Goal: Task Accomplishment & Management: Complete application form

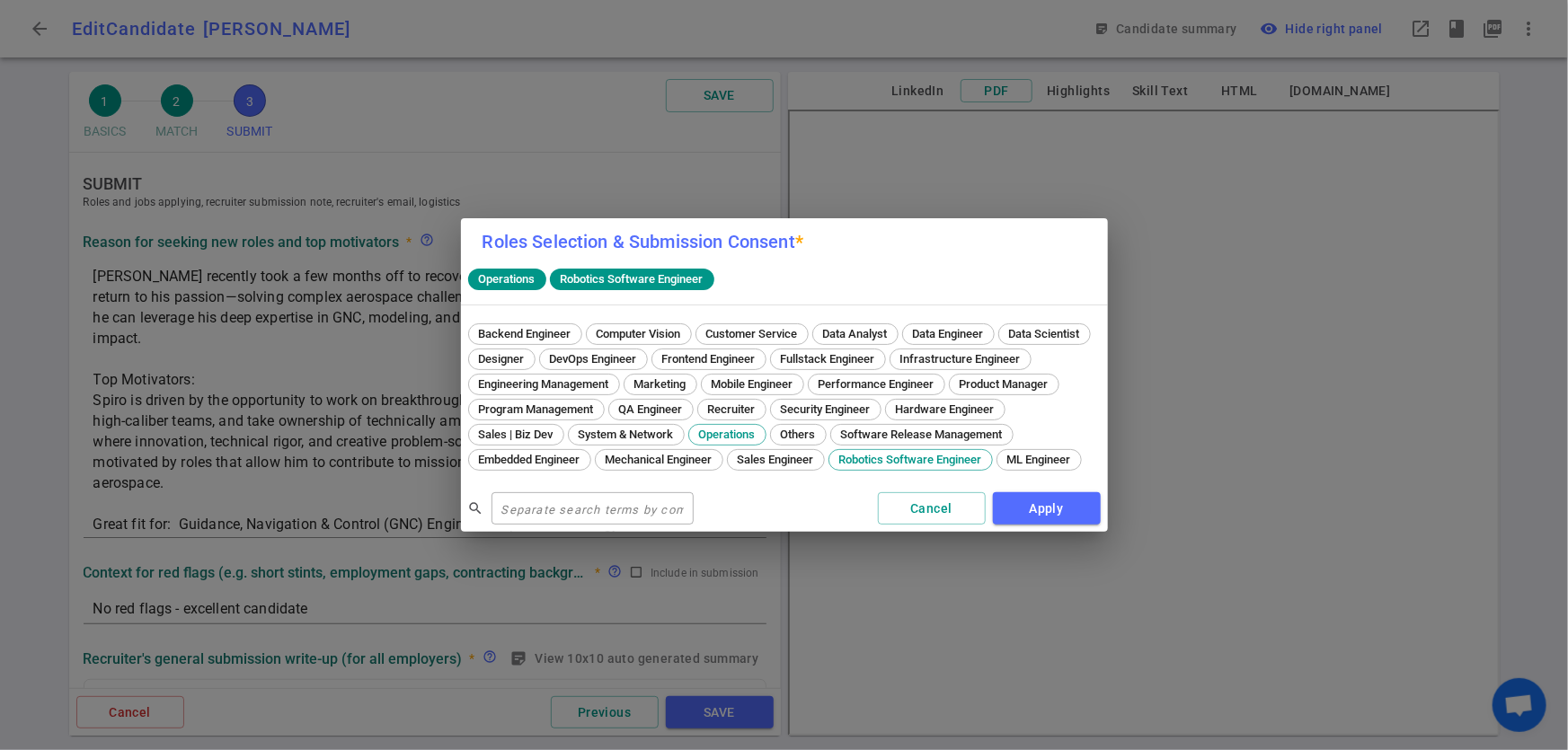
scroll to position [980, 0]
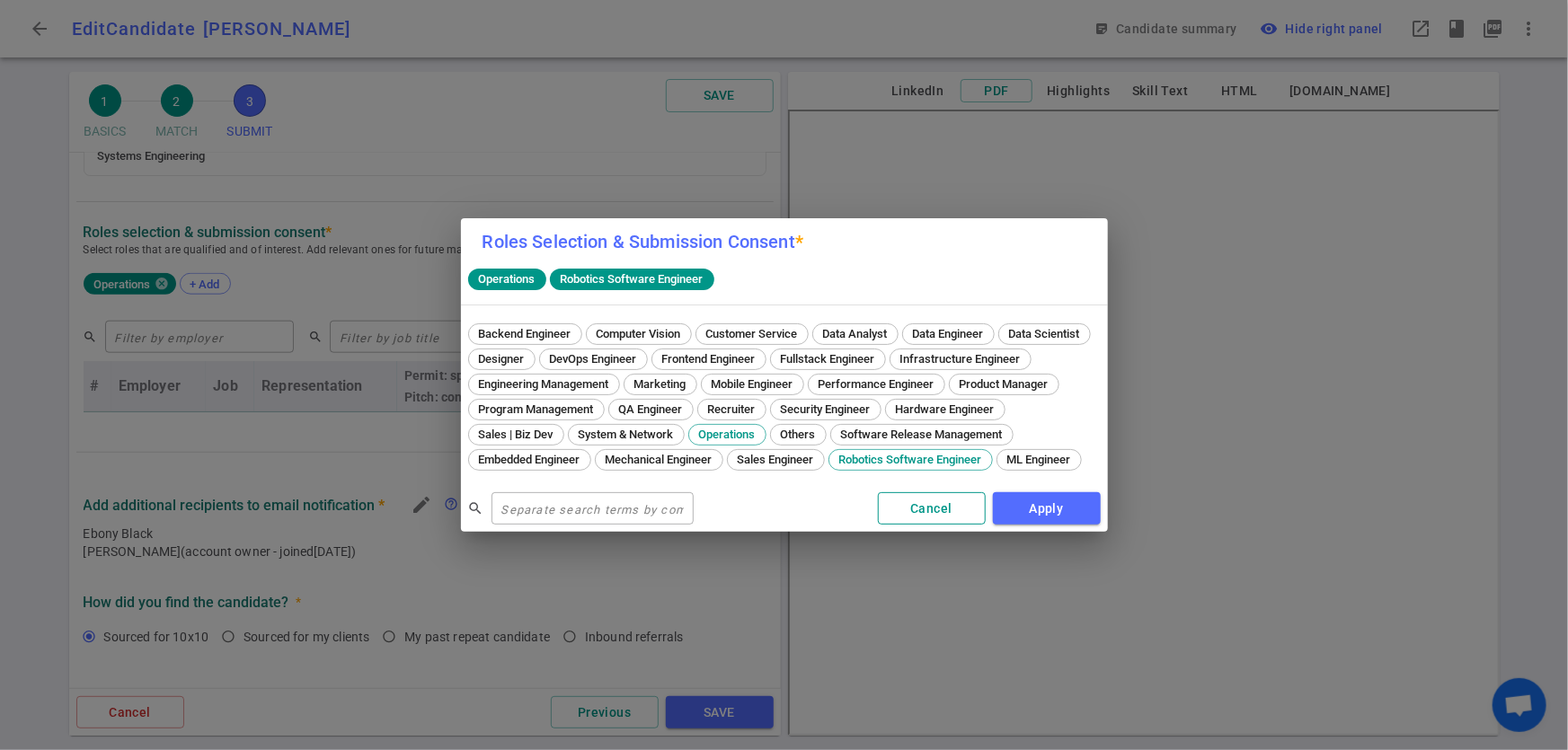
click at [924, 526] on button "Cancel" at bounding box center [931, 509] width 108 height 33
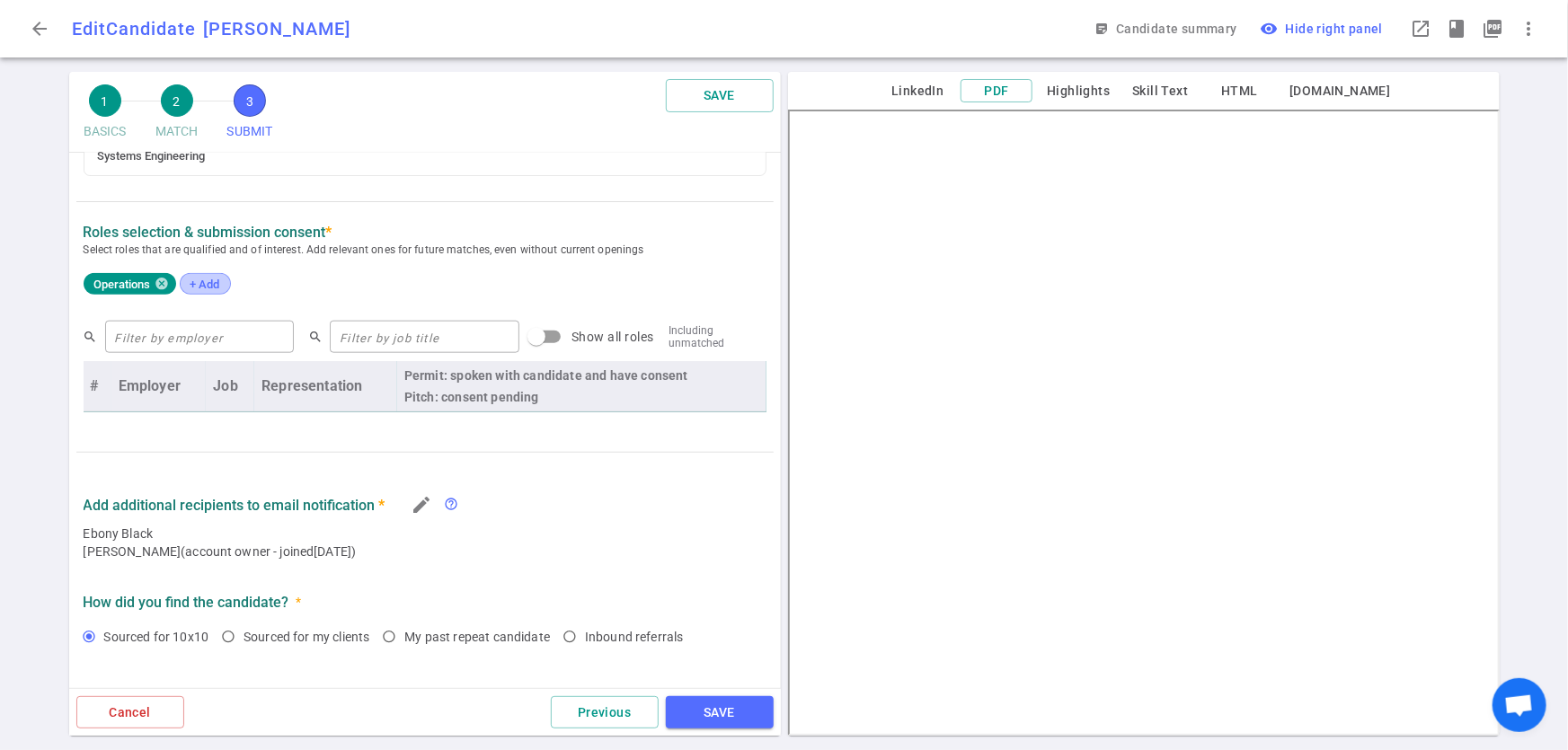
click at [206, 279] on span "+ Add" at bounding box center [205, 284] width 42 height 13
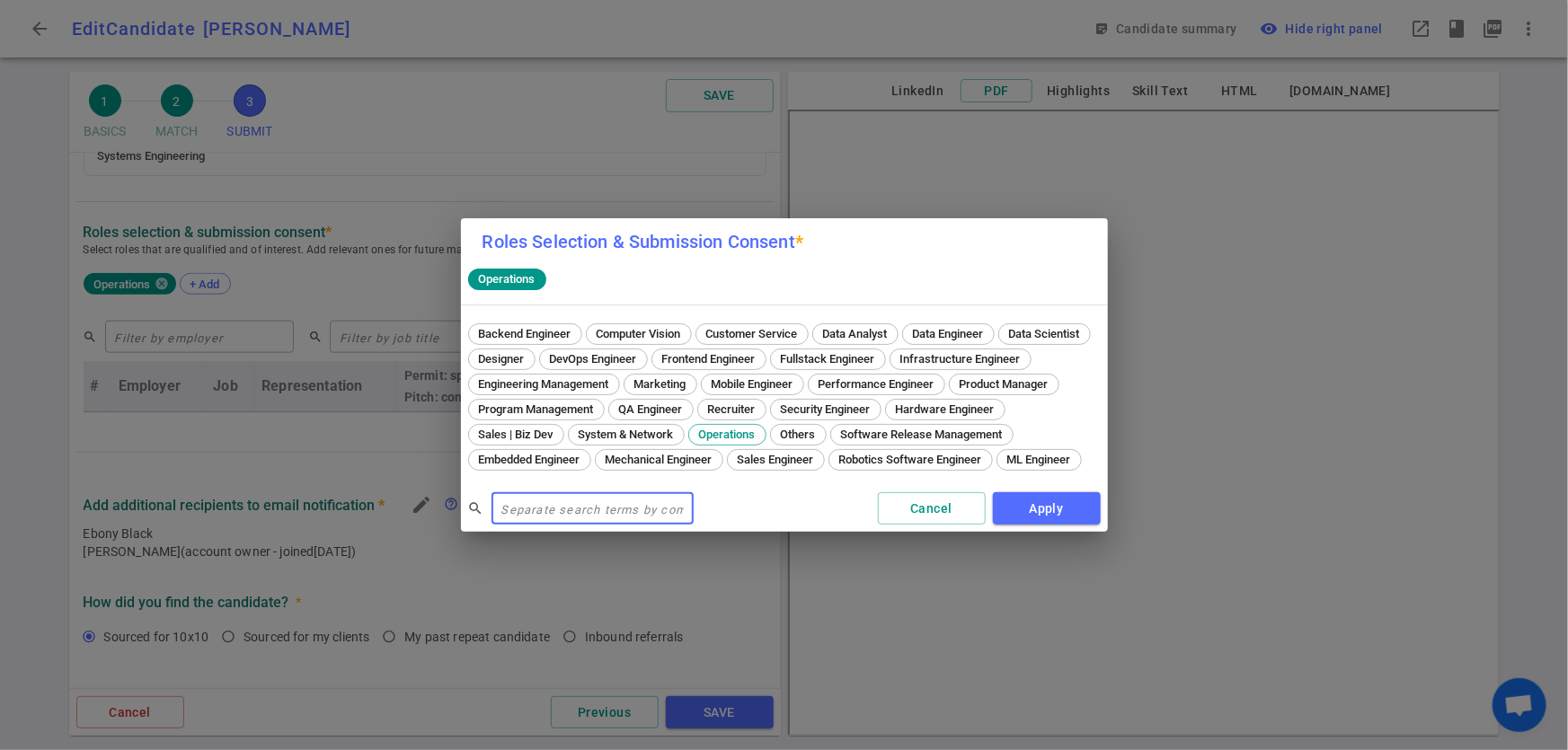
click at [275, 420] on div "Roles Selection & Submission Consent * Operations Backend Engineer Computer Vis…" at bounding box center [784, 375] width 1568 height 750
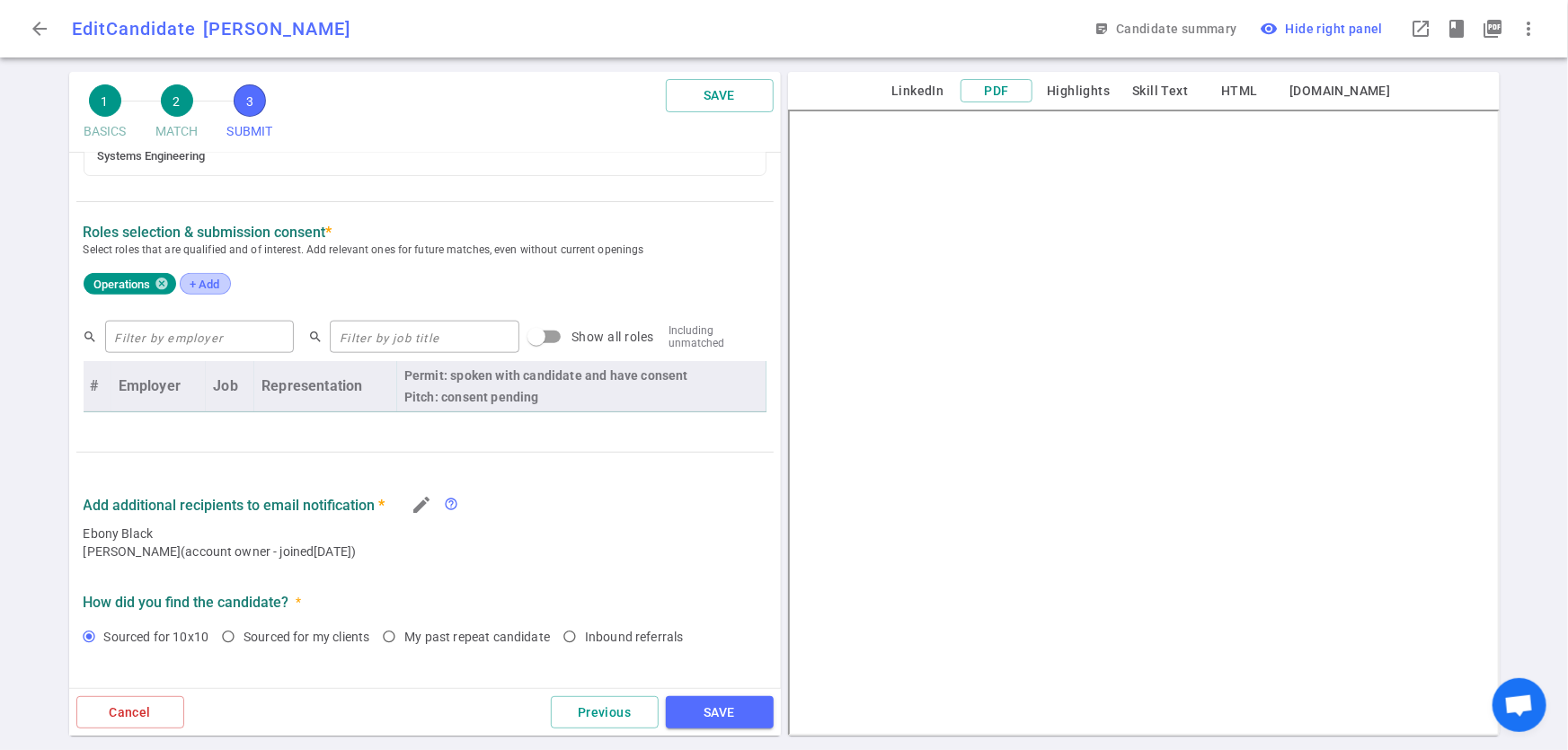
click at [209, 283] on span "+ Add" at bounding box center [205, 284] width 42 height 13
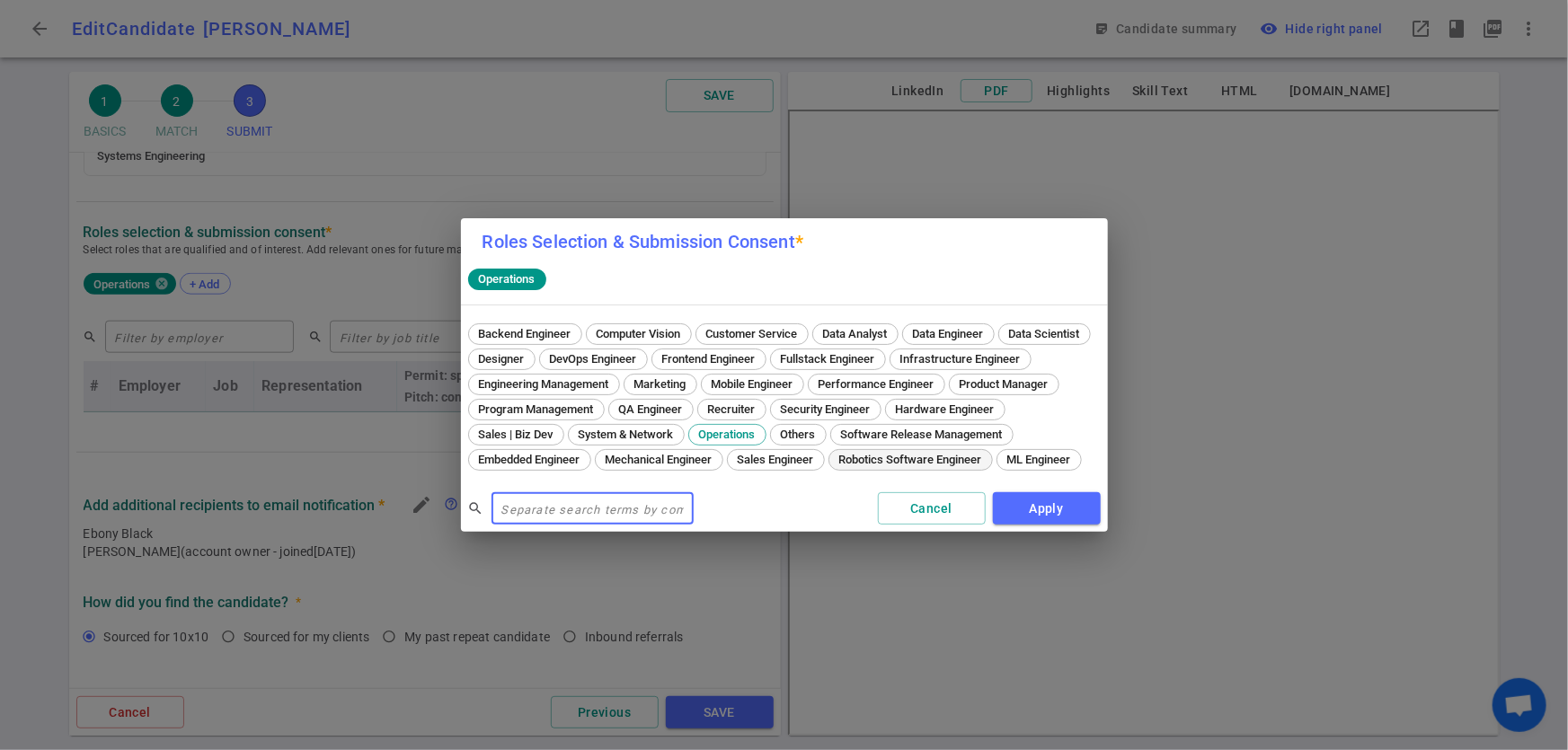
click at [833, 467] on span "Robotics Software Engineer" at bounding box center [910, 459] width 156 height 13
click at [1038, 523] on button "Apply" at bounding box center [1046, 509] width 108 height 33
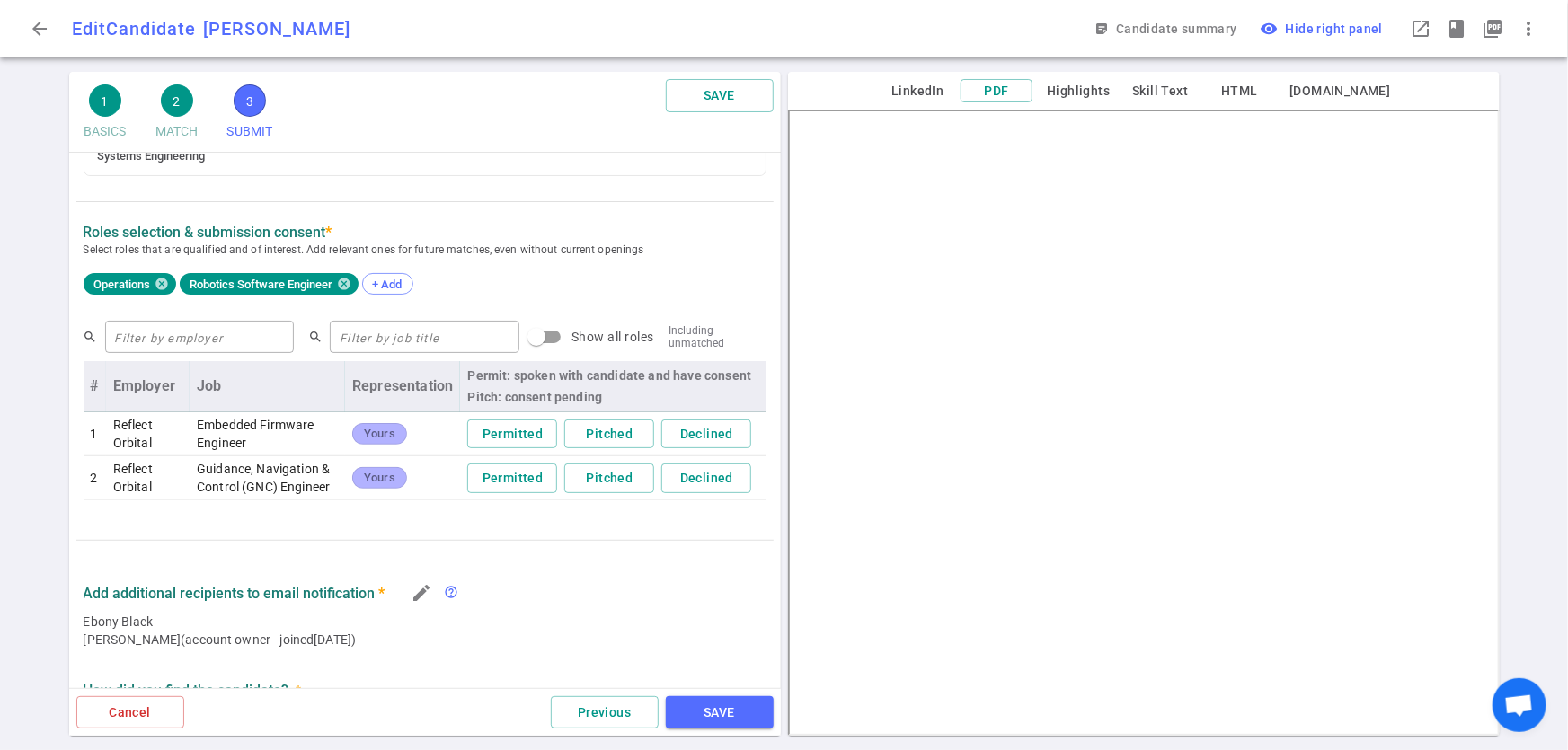
scroll to position [1269, 0]
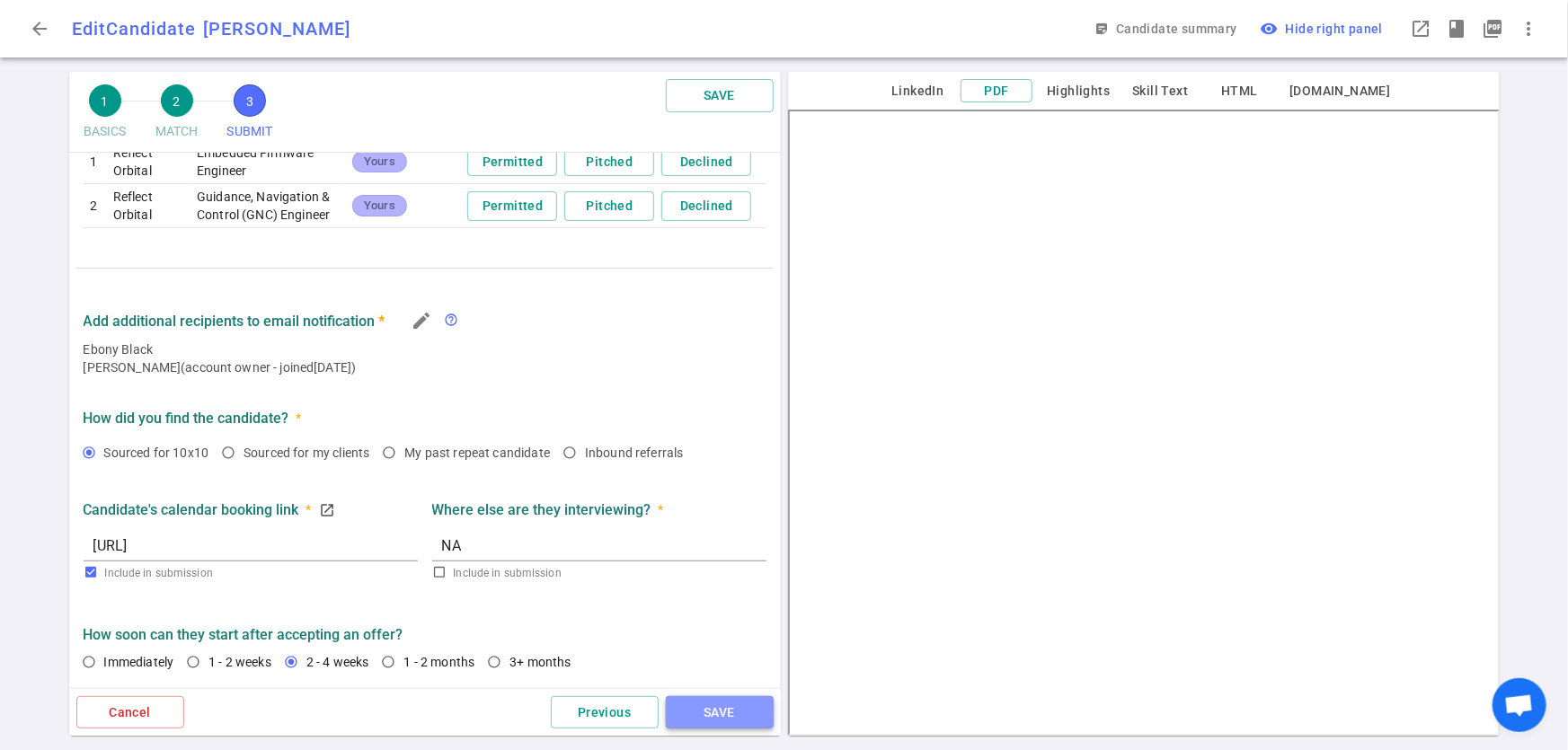
click at [701, 708] on button "SAVE" at bounding box center [720, 713] width 108 height 33
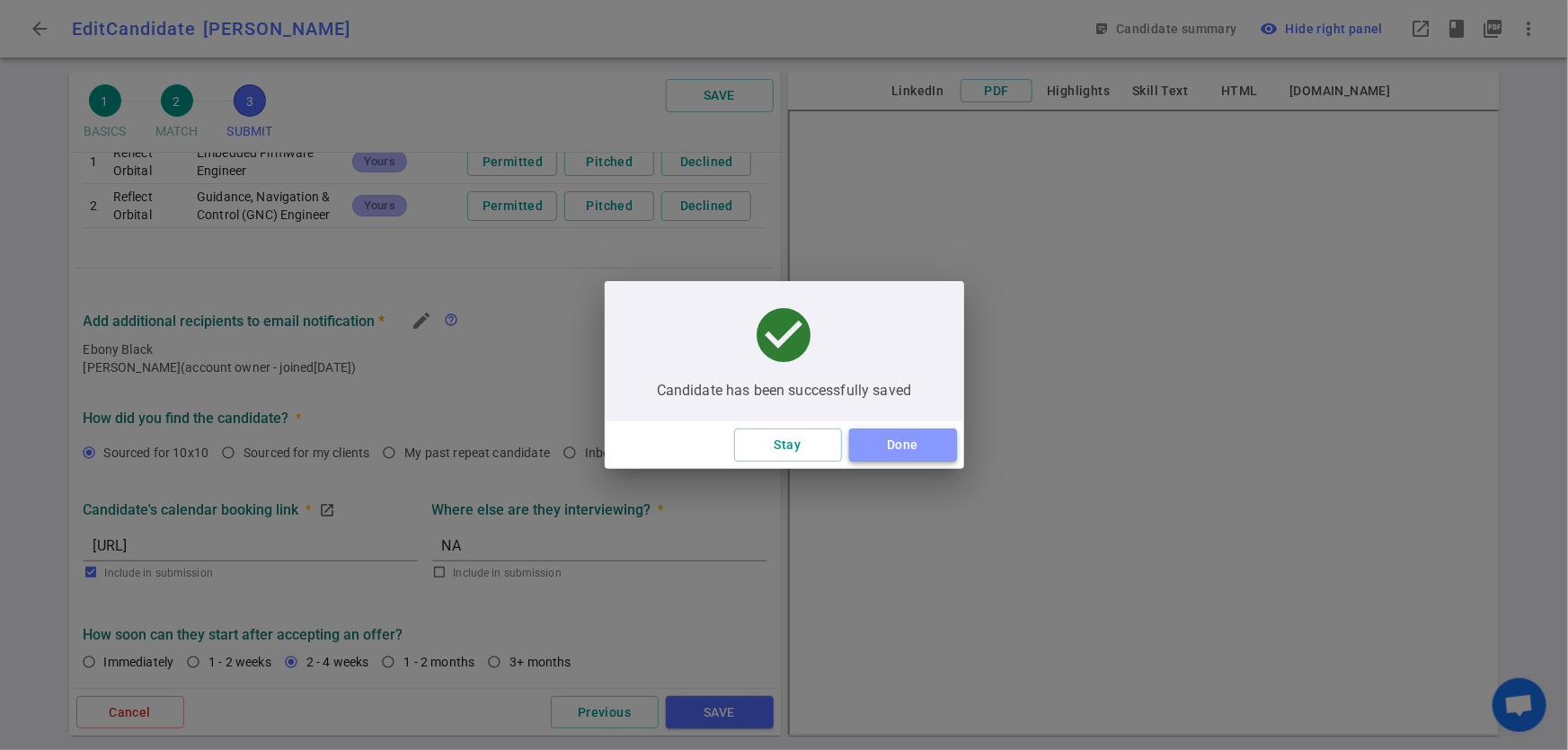
click at [926, 447] on button "Done" at bounding box center [903, 445] width 108 height 33
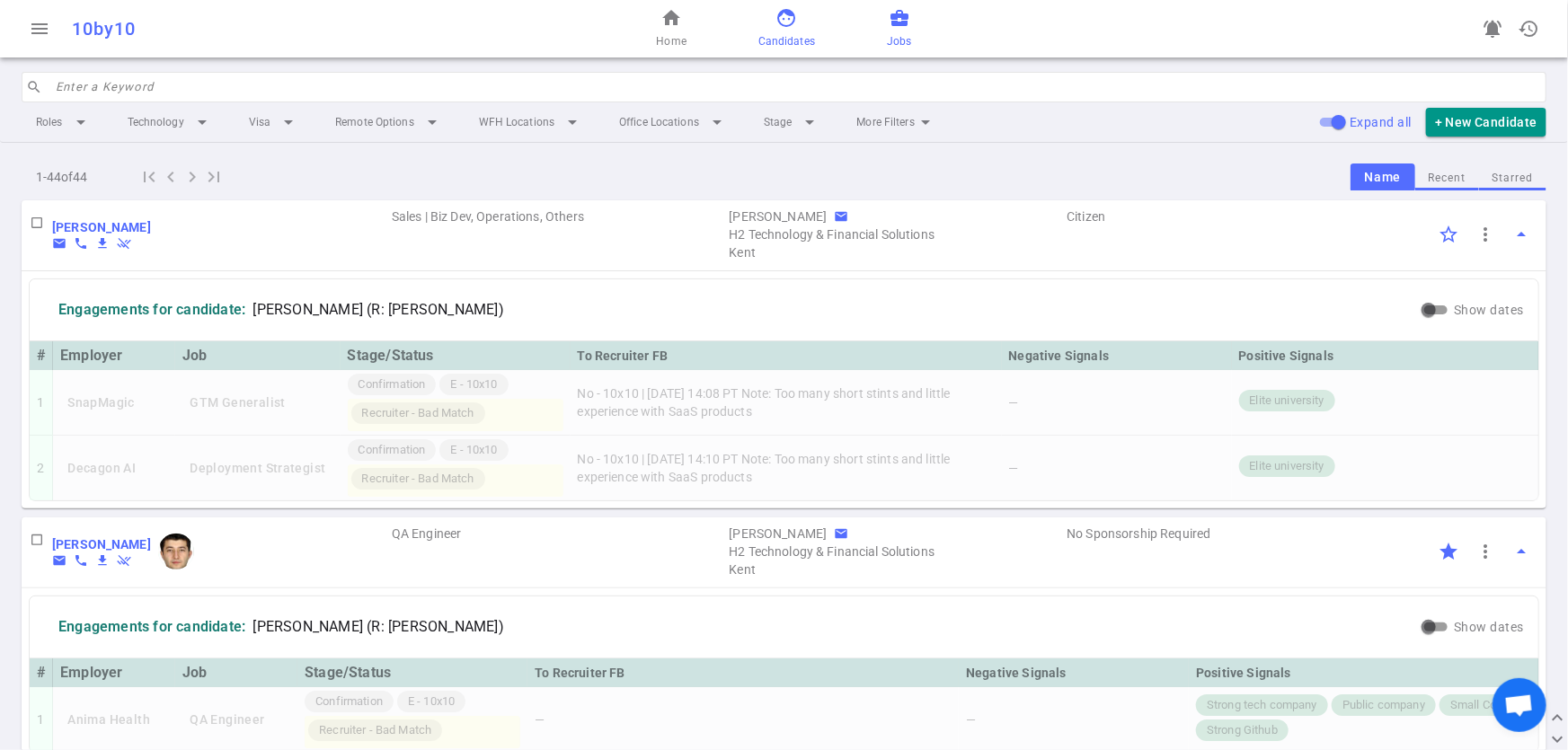
click at [905, 46] on span "Jobs" at bounding box center [898, 41] width 24 height 18
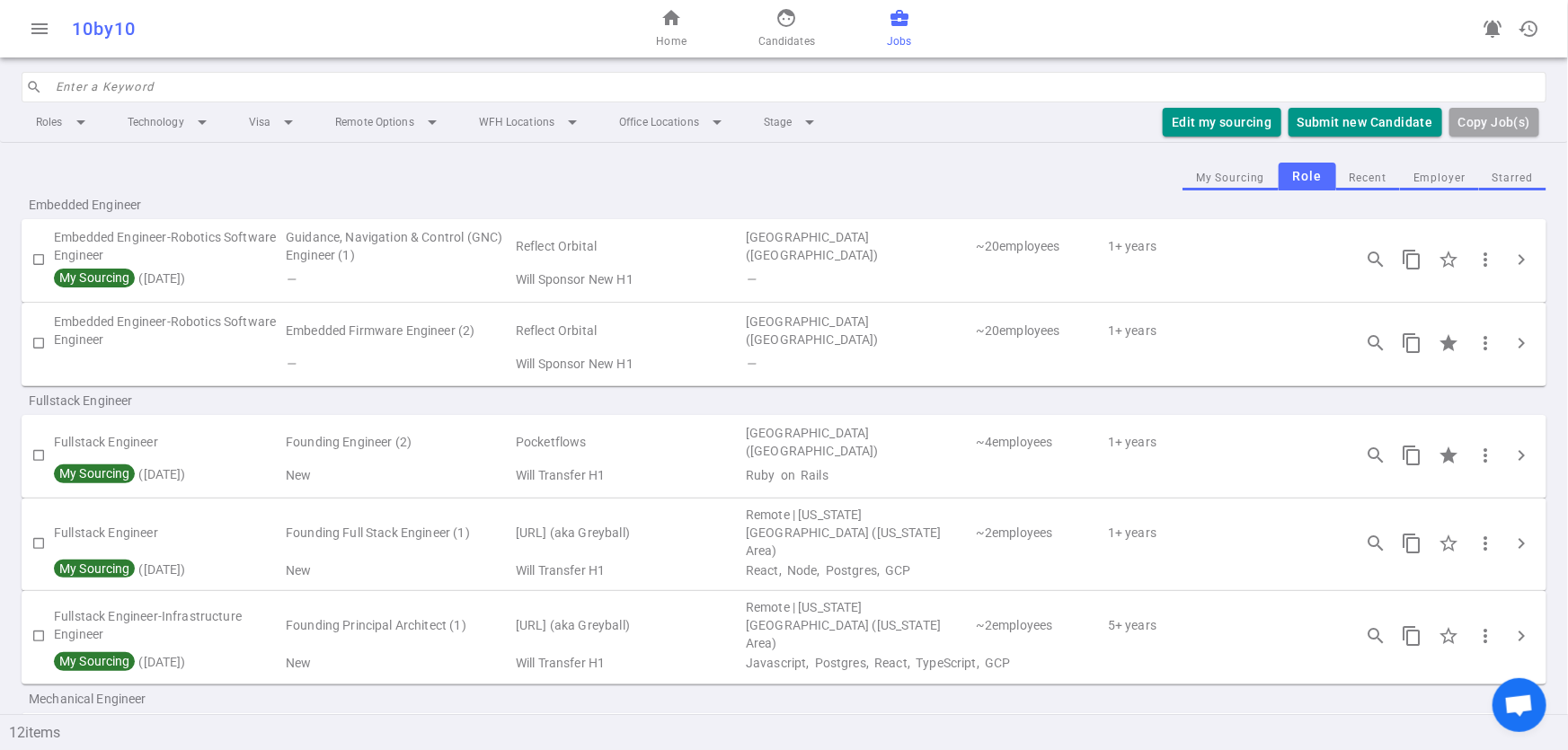
click at [1432, 172] on button "Employer" at bounding box center [1439, 177] width 79 height 24
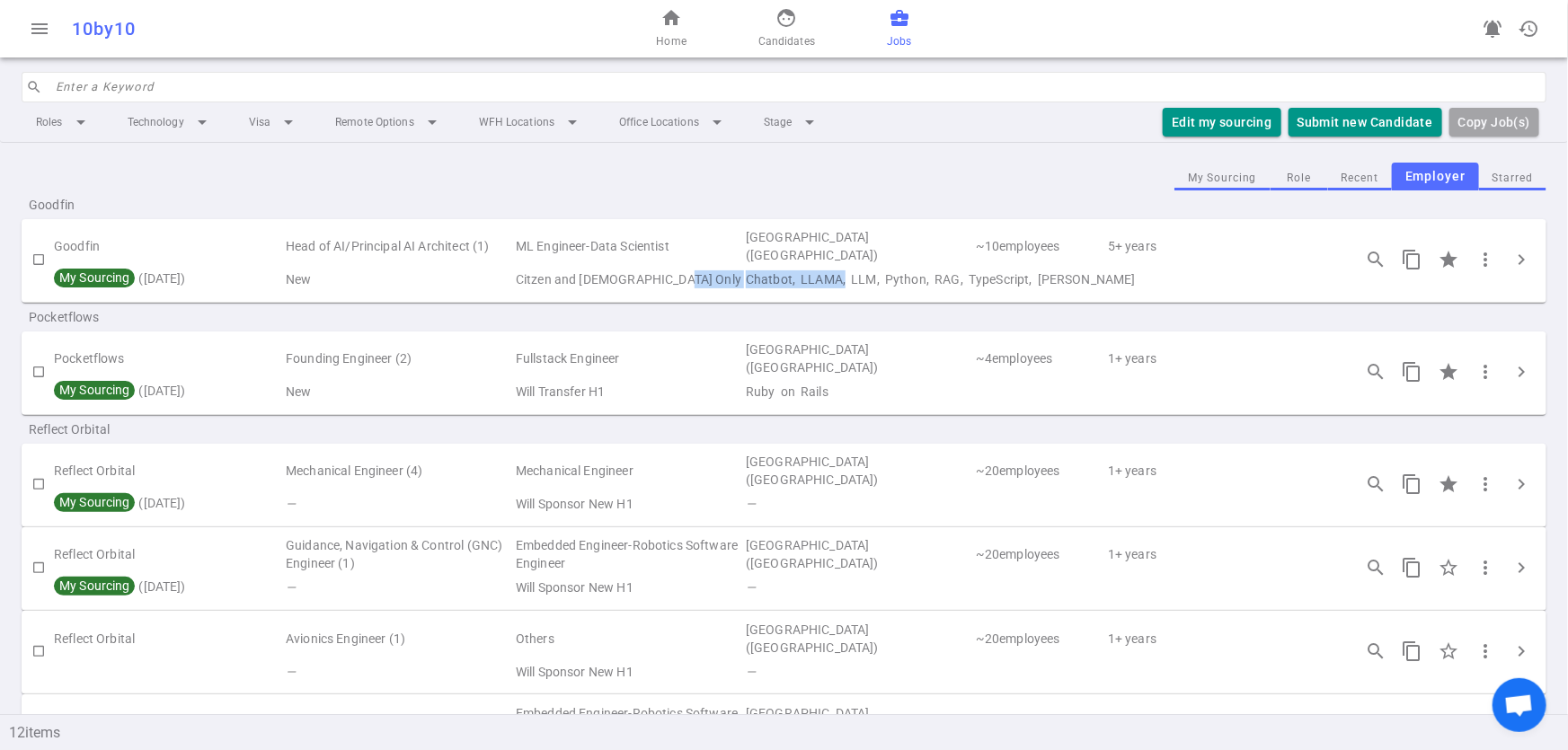
drag, startPoint x: 844, startPoint y: 281, endPoint x: 741, endPoint y: 287, distance: 103.2
click at [739, 287] on tr "My Sourcing ( [DATE] ) New Citzen and [DEMOGRAPHIC_DATA] Only Chatbot, LLAMA, L…" at bounding box center [784, 280] width 1524 height 25
click at [859, 283] on td "Chatbot, LLAMA, LLM, Python, RAG, TypeScript, [PERSON_NAME]" at bounding box center [1039, 280] width 592 height 25
drag, startPoint x: 849, startPoint y: 281, endPoint x: 1023, endPoint y: 281, distance: 174.0
click at [1023, 281] on td "Chatbot, LLAMA, LLM, Python, RAG, TypeScript, [PERSON_NAME]" at bounding box center [1039, 280] width 592 height 25
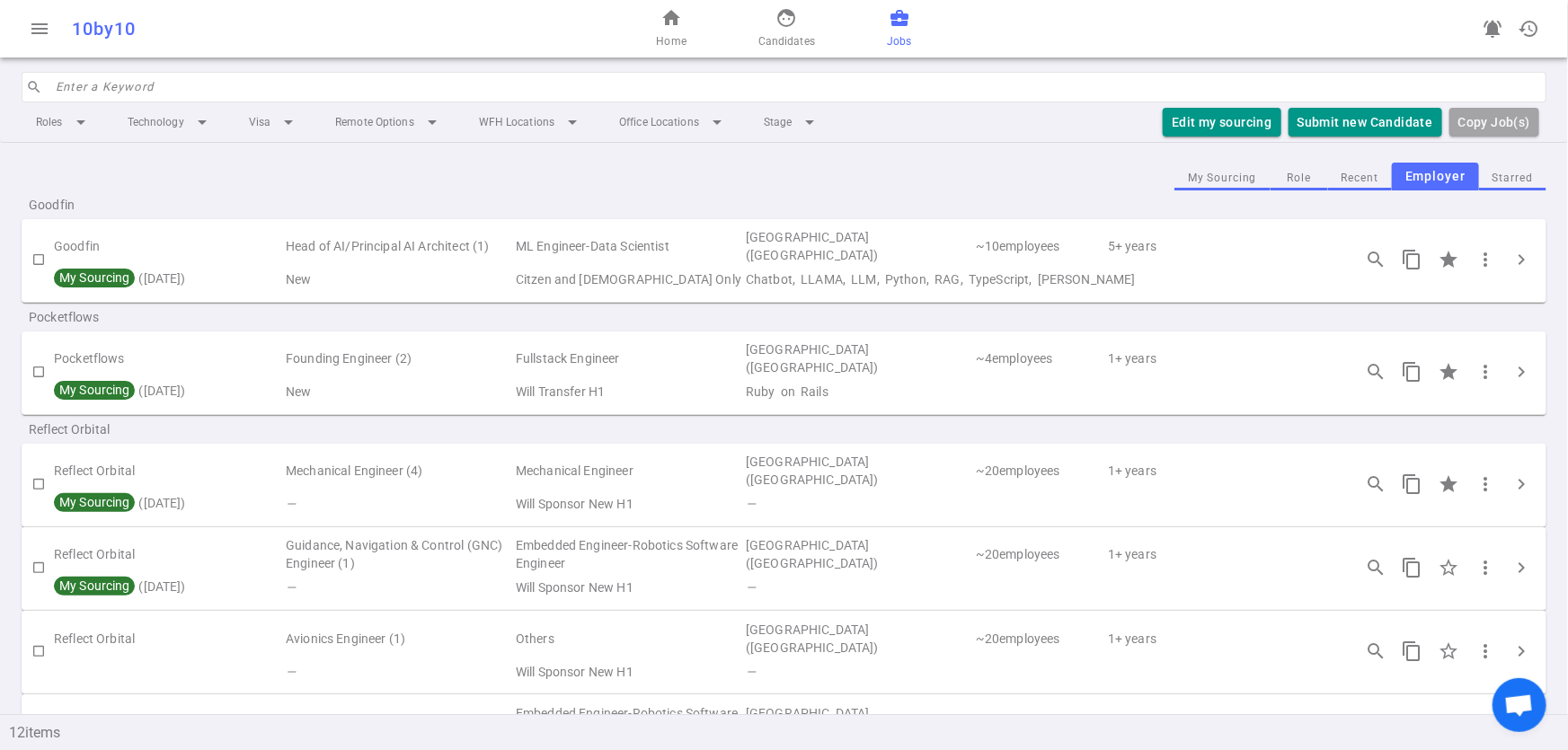
click at [1051, 279] on td "Chatbot, LLAMA, LLM, Python, RAG, TypeScript, [PERSON_NAME]" at bounding box center [1039, 280] width 592 height 25
drag, startPoint x: 959, startPoint y: 272, endPoint x: 932, endPoint y: 282, distance: 28.8
click at [932, 282] on td "Chatbot, LLAMA, LLM, Python, RAG, TypeScript, [PERSON_NAME]" at bounding box center [1039, 280] width 592 height 25
drag, startPoint x: 799, startPoint y: 281, endPoint x: 840, endPoint y: 273, distance: 41.8
click at [840, 273] on td "Chatbot, LLAMA, LLM, Python, RAG, TypeScript, [PERSON_NAME]" at bounding box center [1039, 280] width 592 height 25
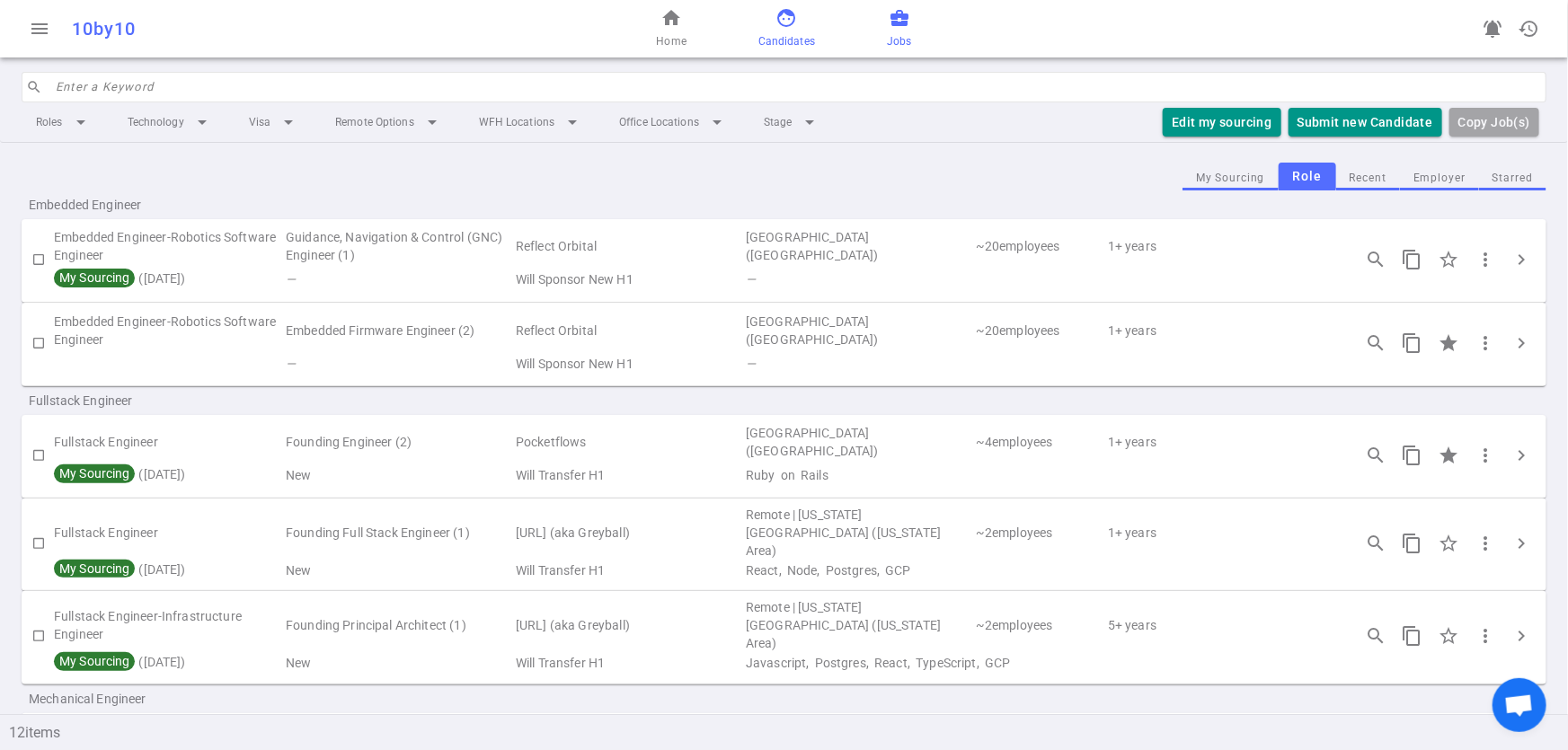
click at [780, 43] on span "Candidates" at bounding box center [785, 41] width 56 height 18
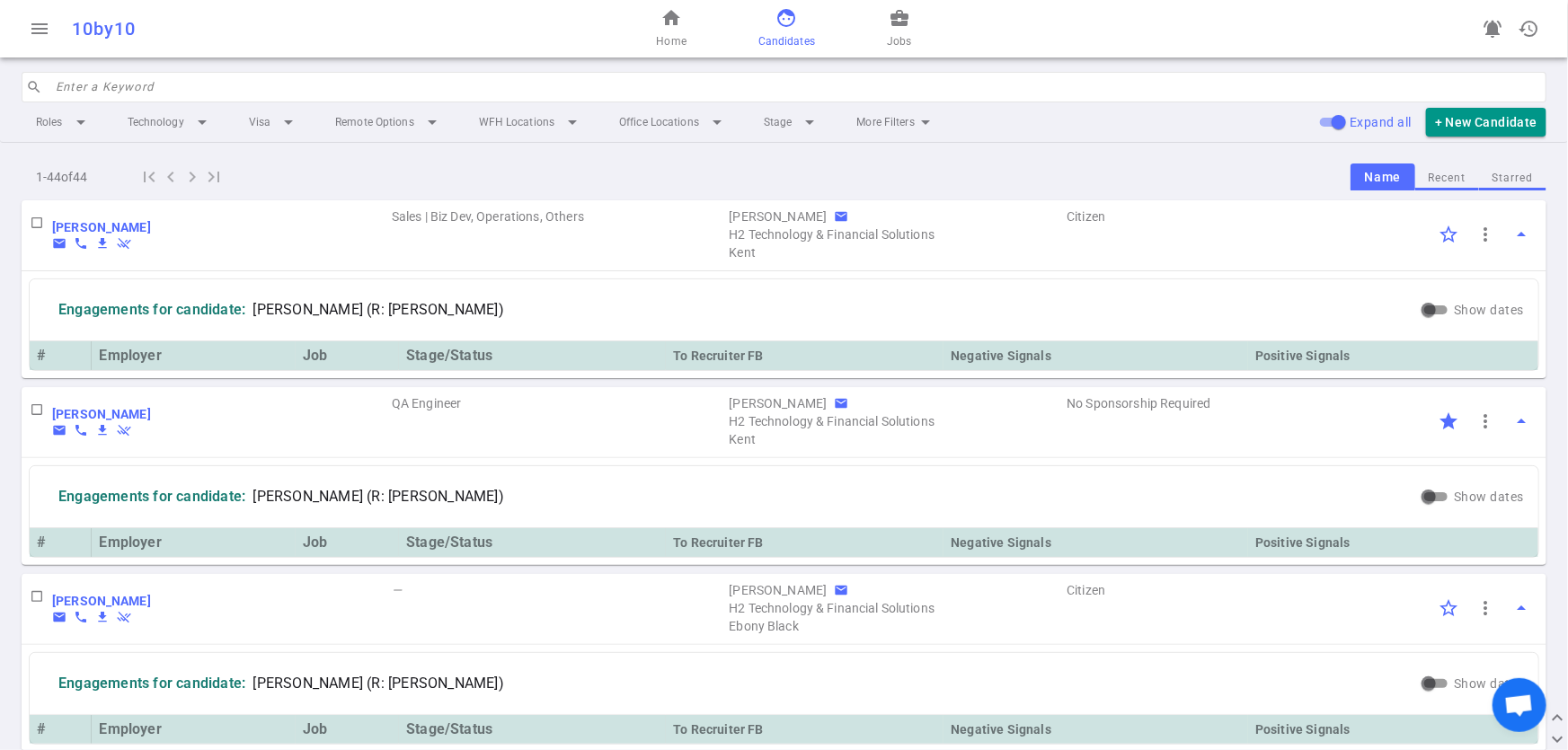
click at [223, 88] on input "search" at bounding box center [795, 87] width 1479 height 29
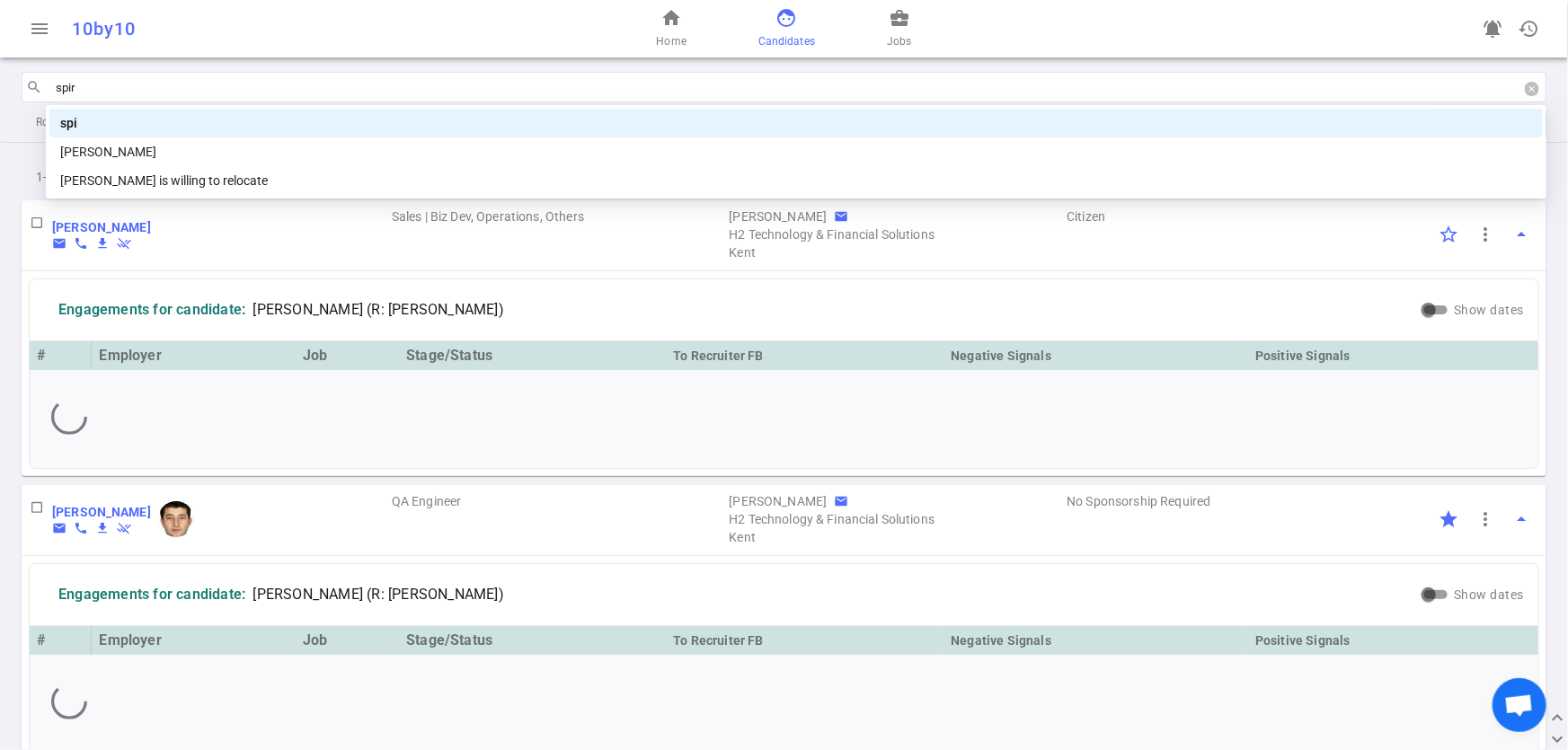
type input "spiro"
click at [147, 155] on div "[PERSON_NAME]" at bounding box center [796, 152] width 1472 height 20
